Goal: Contribute content

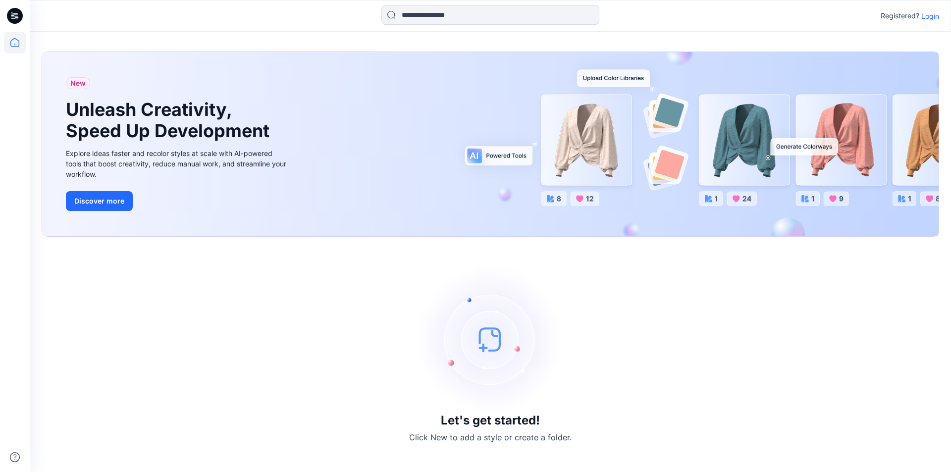
drag, startPoint x: 940, startPoint y: 11, endPoint x: 928, endPoint y: 16, distance: 12.9
click at [937, 13] on div "Registered? Login" at bounding box center [490, 16] width 921 height 22
click at [928, 16] on p "Login" at bounding box center [930, 16] width 18 height 10
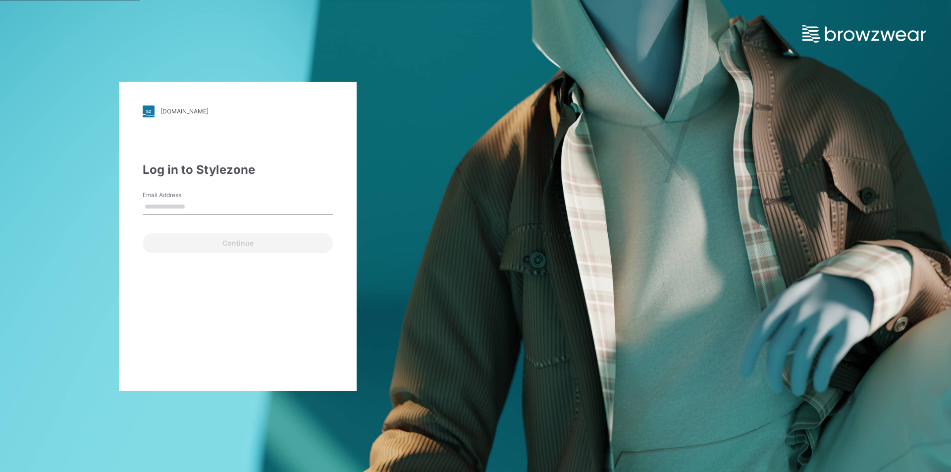
type input "**********"
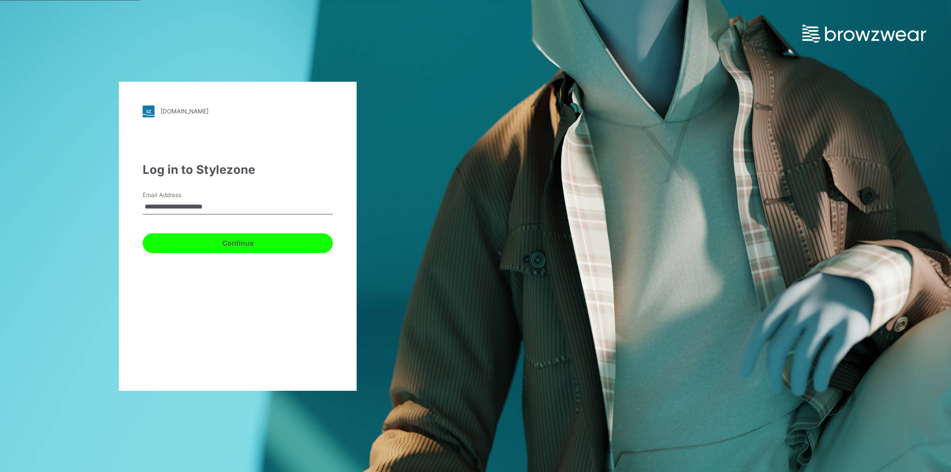
click at [193, 238] on button "Continue" at bounding box center [238, 243] width 190 height 20
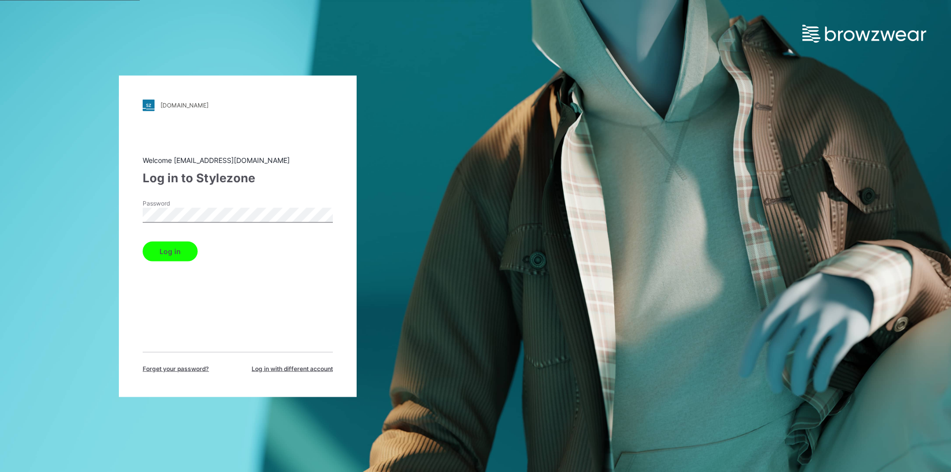
click at [176, 260] on button "Log in" at bounding box center [170, 251] width 55 height 20
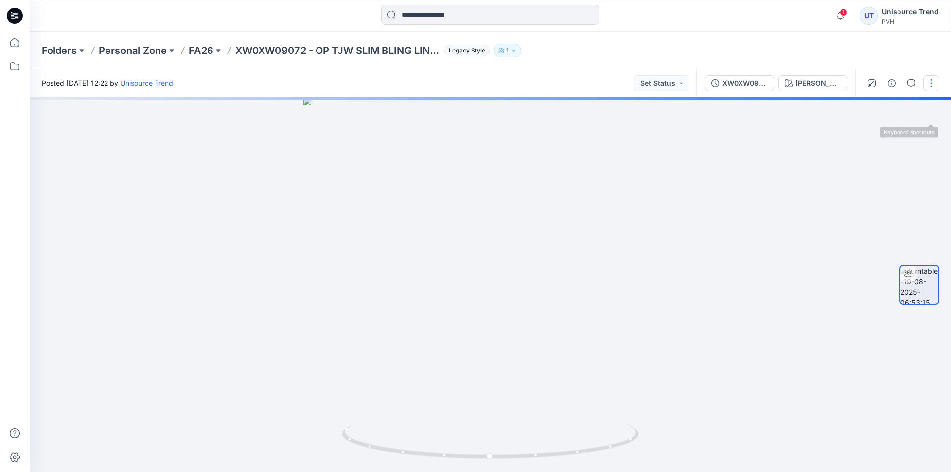
click at [931, 81] on button "button" at bounding box center [931, 83] width 16 height 16
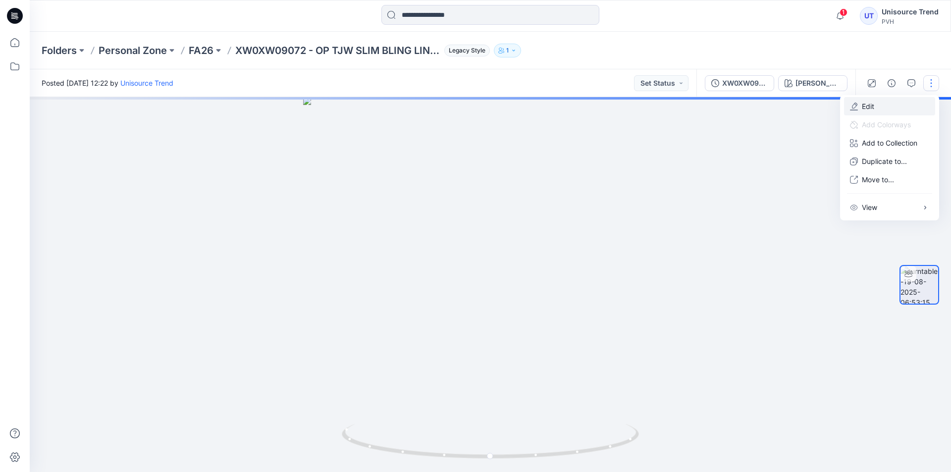
click at [876, 99] on button "Edit" at bounding box center [889, 106] width 91 height 18
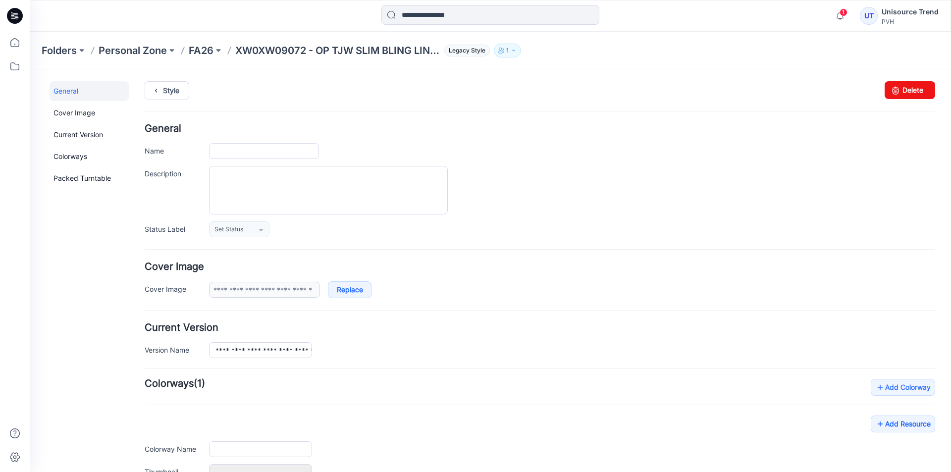
type input "**********"
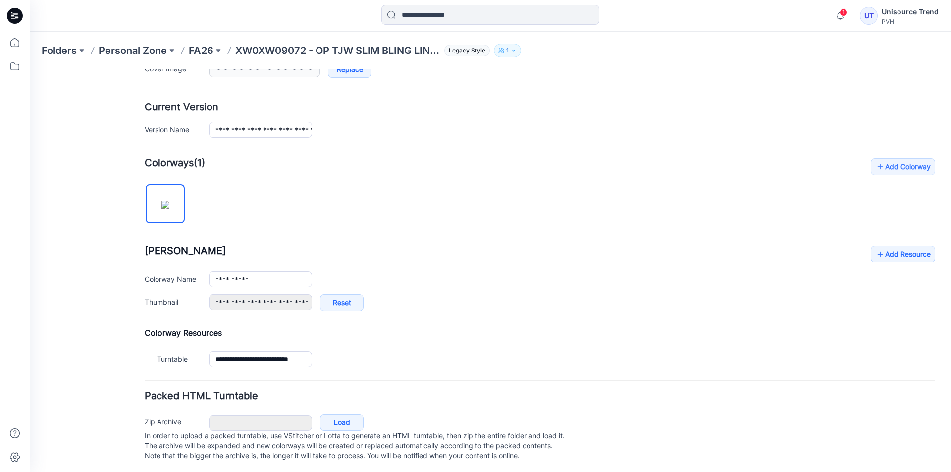
scroll to position [232, 0]
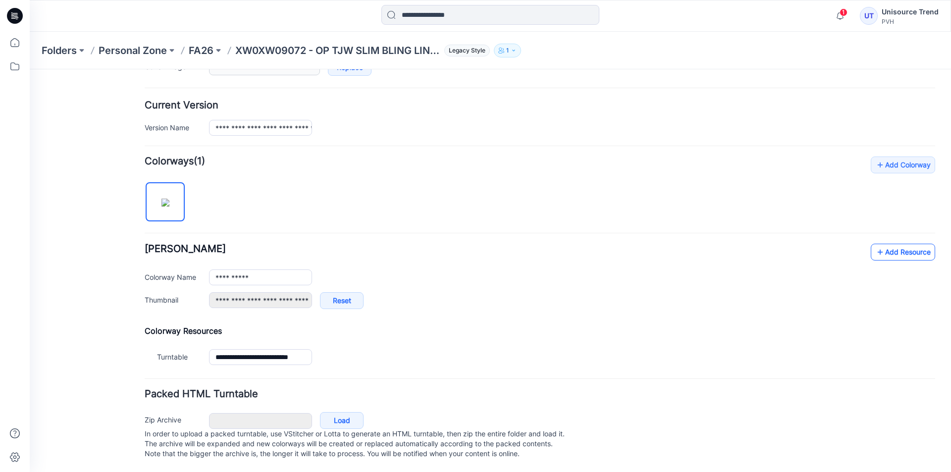
click at [892, 247] on link "Add Resource" at bounding box center [903, 252] width 64 height 17
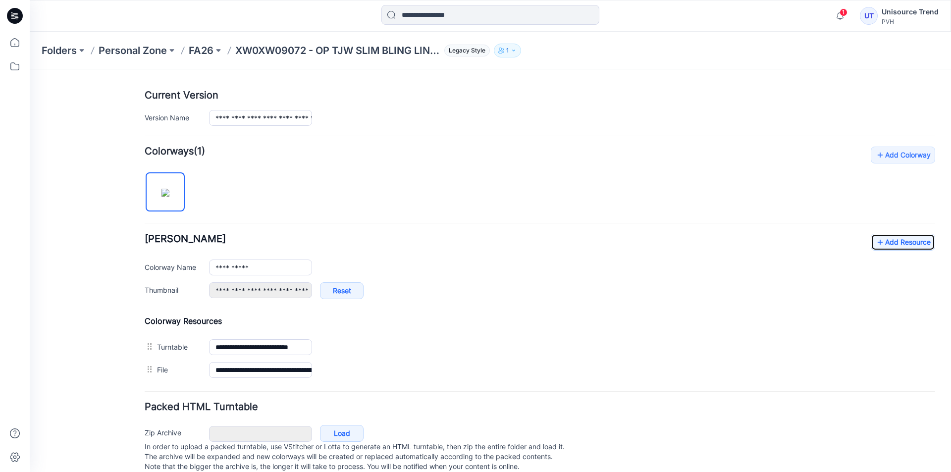
scroll to position [0, 0]
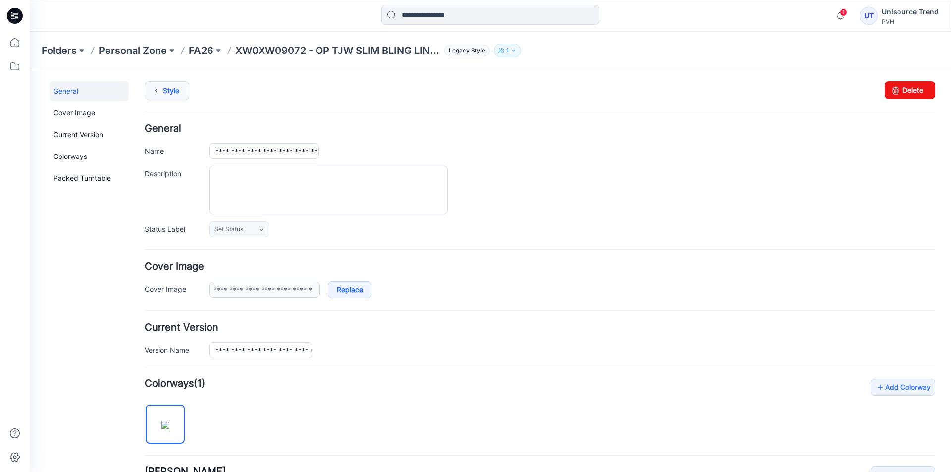
click at [180, 91] on link "Style" at bounding box center [167, 90] width 45 height 19
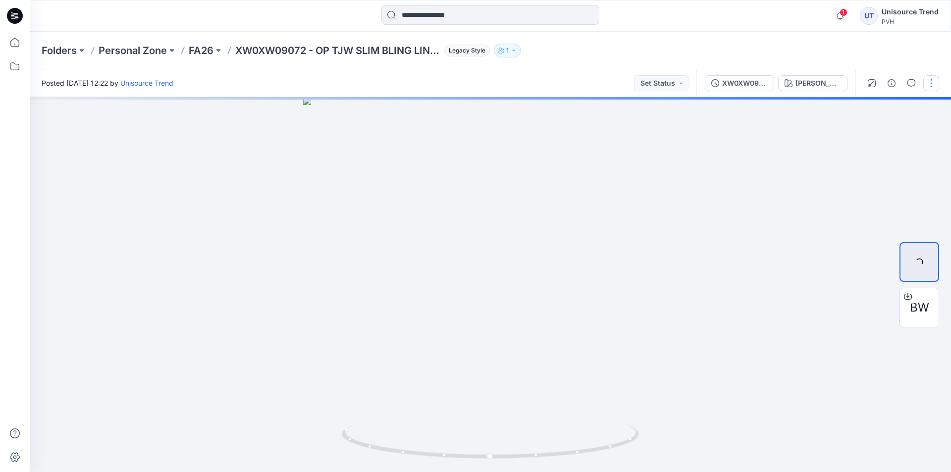
click at [929, 83] on button "button" at bounding box center [931, 83] width 16 height 16
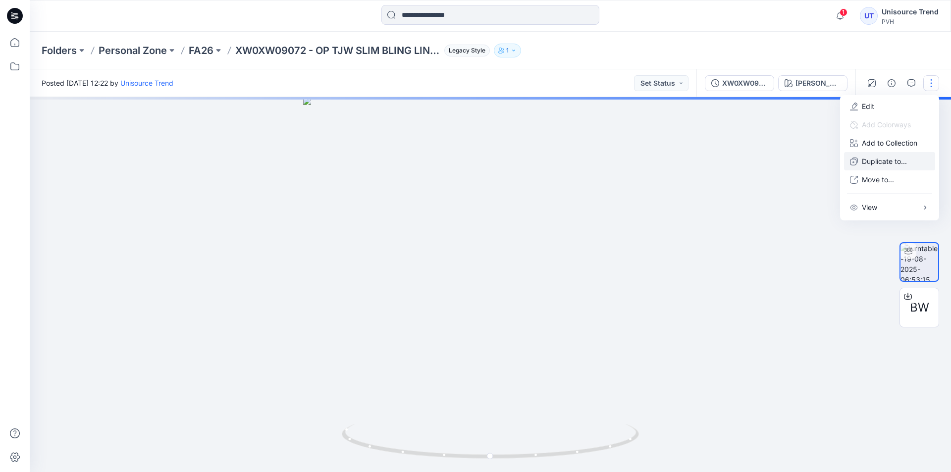
click at [902, 159] on p "Duplicate to..." at bounding box center [884, 161] width 45 height 10
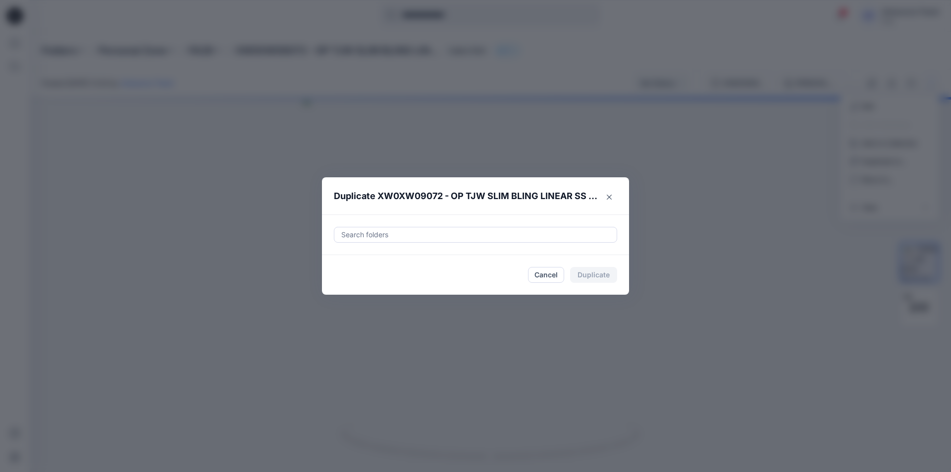
click at [416, 229] on div at bounding box center [475, 235] width 271 height 12
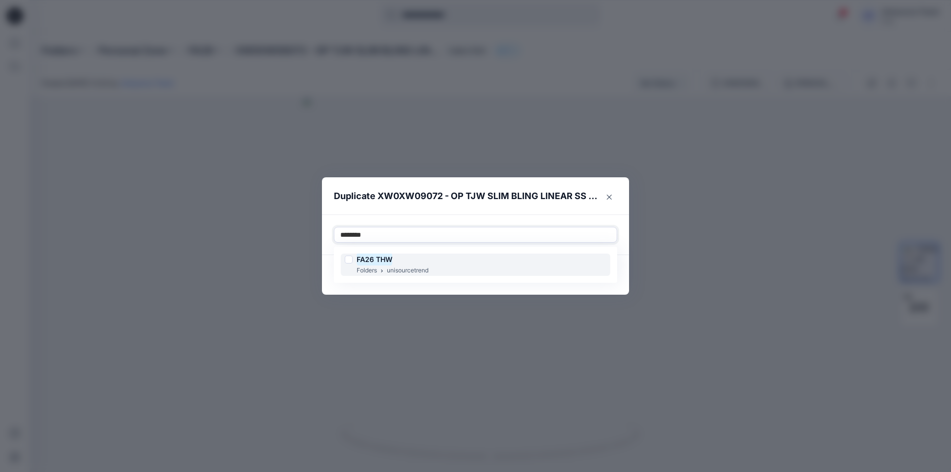
click at [351, 257] on div at bounding box center [349, 260] width 8 height 8
type input "********"
click at [329, 285] on footer "Cancel Duplicate" at bounding box center [475, 275] width 307 height 40
click at [577, 273] on button "Duplicate" at bounding box center [593, 275] width 47 height 16
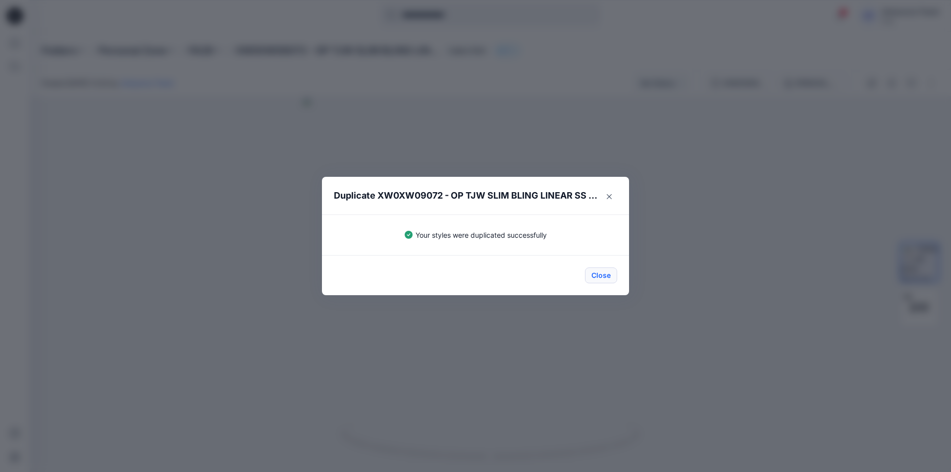
click at [588, 277] on button "Close" at bounding box center [601, 276] width 32 height 16
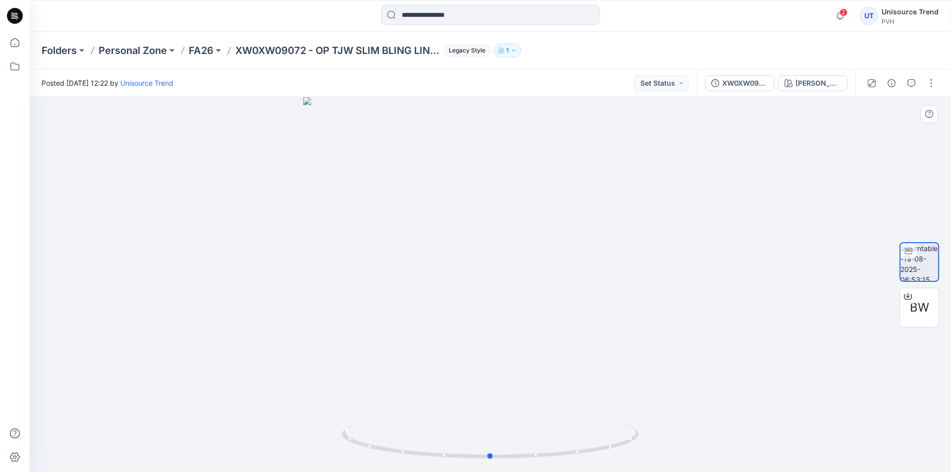
click at [158, 156] on div at bounding box center [490, 284] width 921 height 375
click at [2, 14] on div at bounding box center [15, 16] width 32 height 32
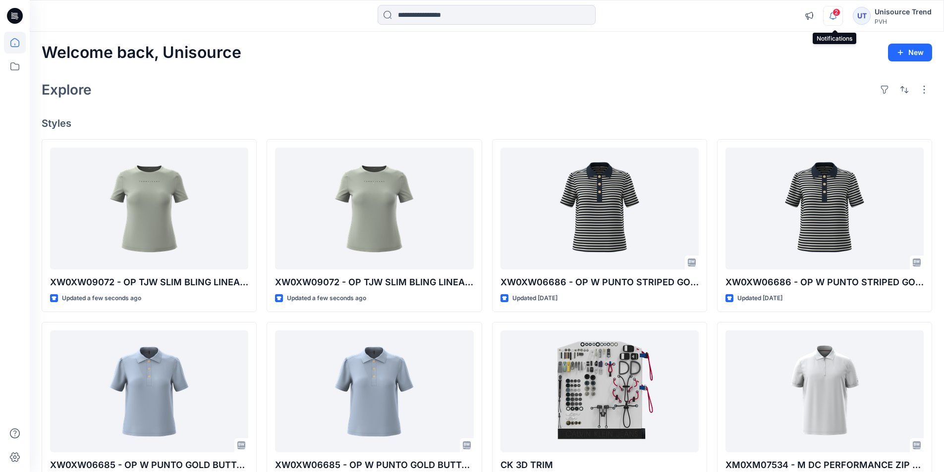
click at [833, 8] on icon "button" at bounding box center [832, 16] width 19 height 20
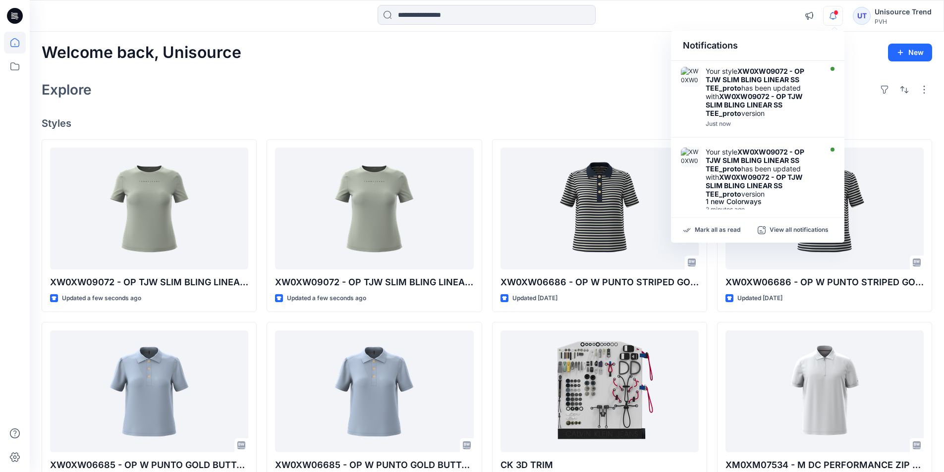
click at [565, 95] on div "Explore" at bounding box center [487, 90] width 890 height 24
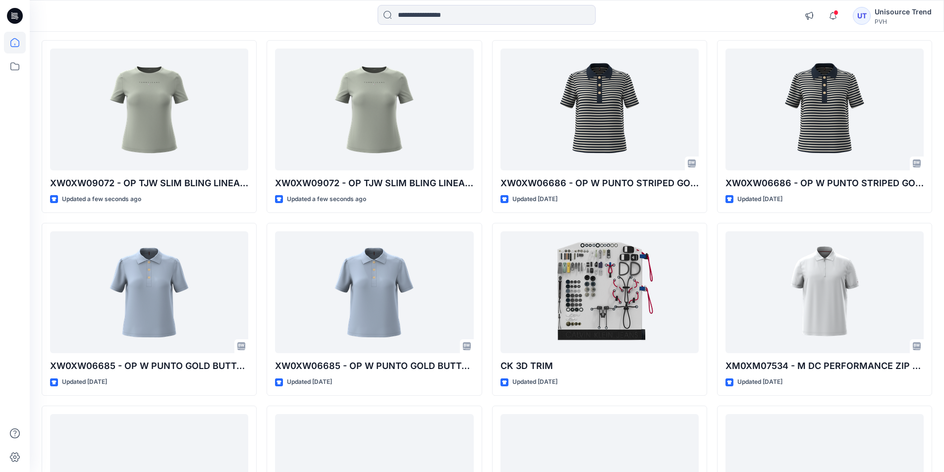
scroll to position [50, 0]
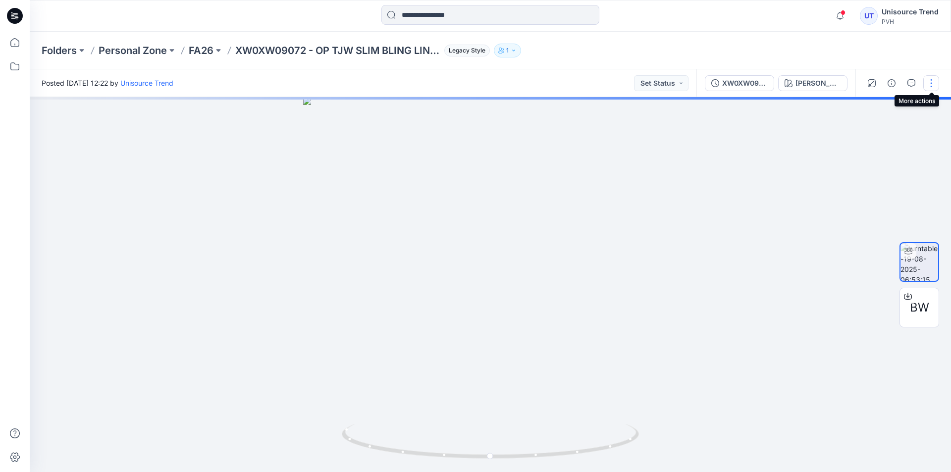
click at [926, 84] on button "button" at bounding box center [931, 83] width 16 height 16
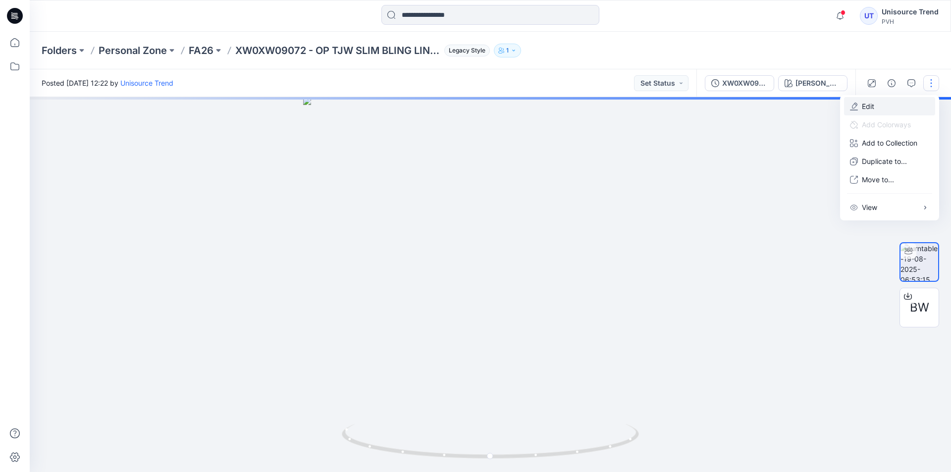
click at [899, 100] on button "Edit" at bounding box center [889, 106] width 91 height 18
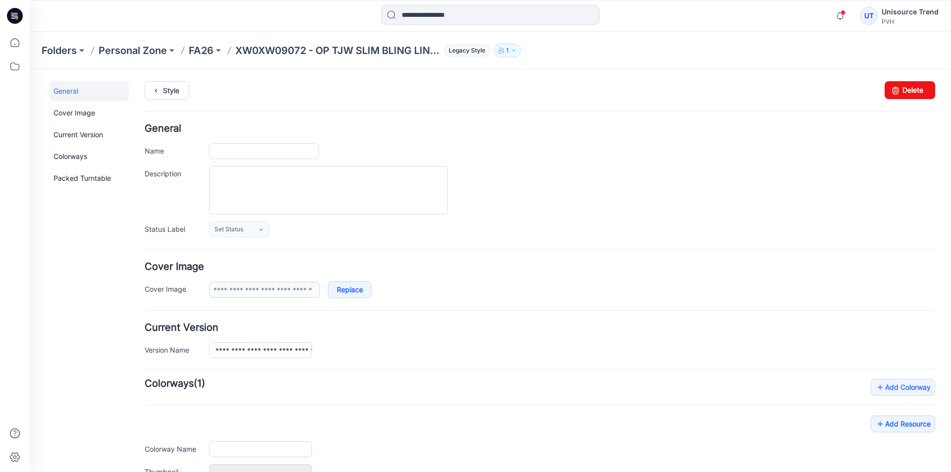
type input "**********"
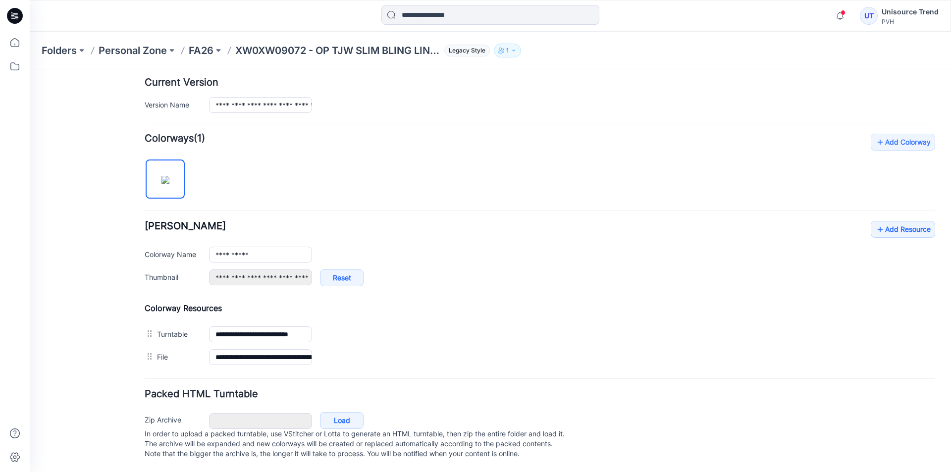
scroll to position [255, 0]
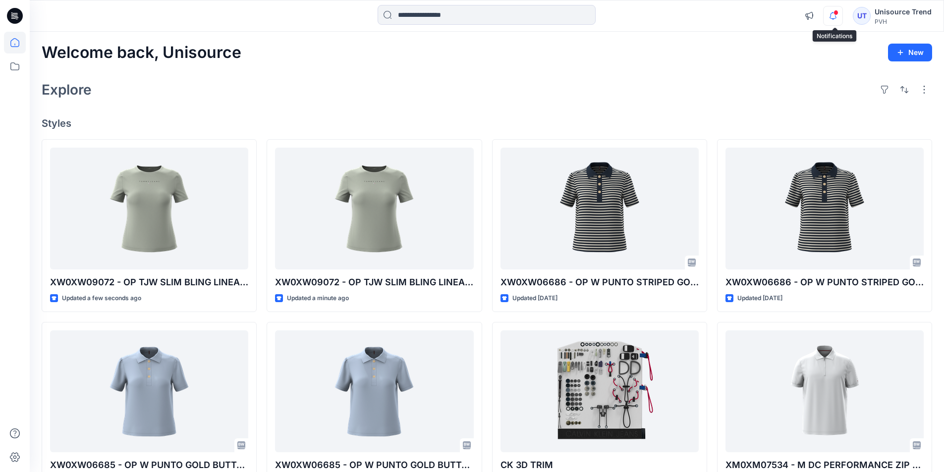
click at [834, 13] on icon "button" at bounding box center [832, 16] width 19 height 20
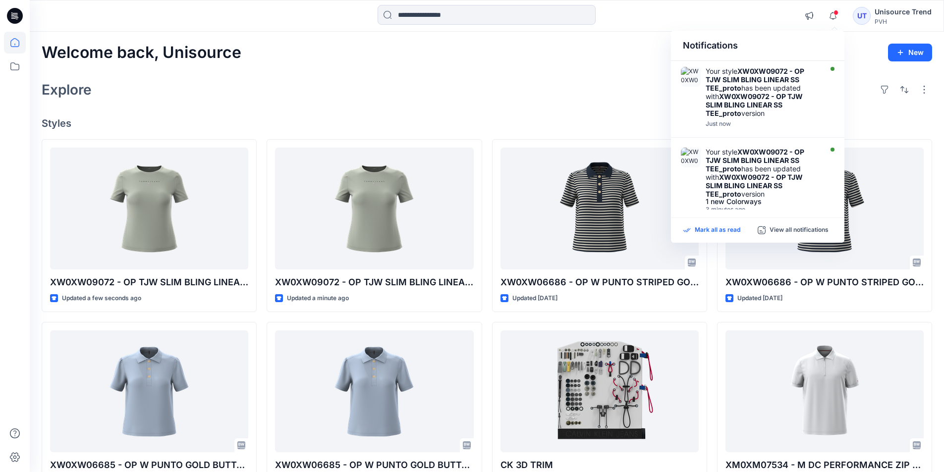
click at [730, 226] on p "Mark all as read" at bounding box center [718, 230] width 46 height 9
